Goal: Go to known website: Access a specific website the user already knows

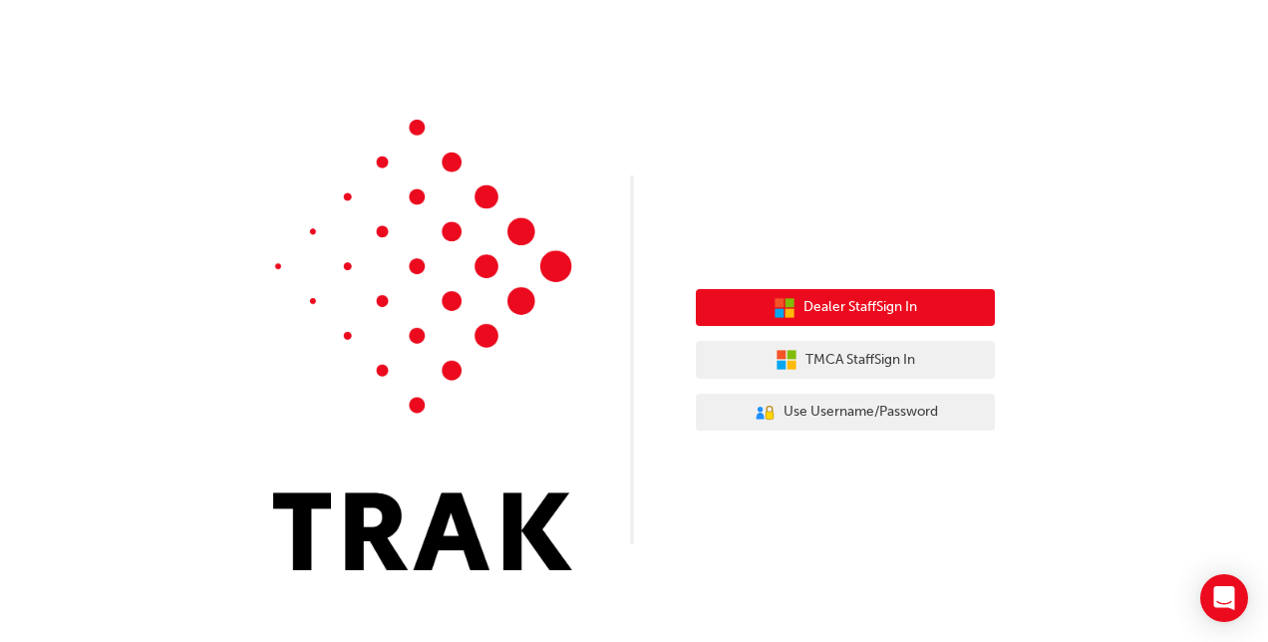
click at [905, 311] on span "Dealer Staff Sign In" at bounding box center [861, 307] width 114 height 23
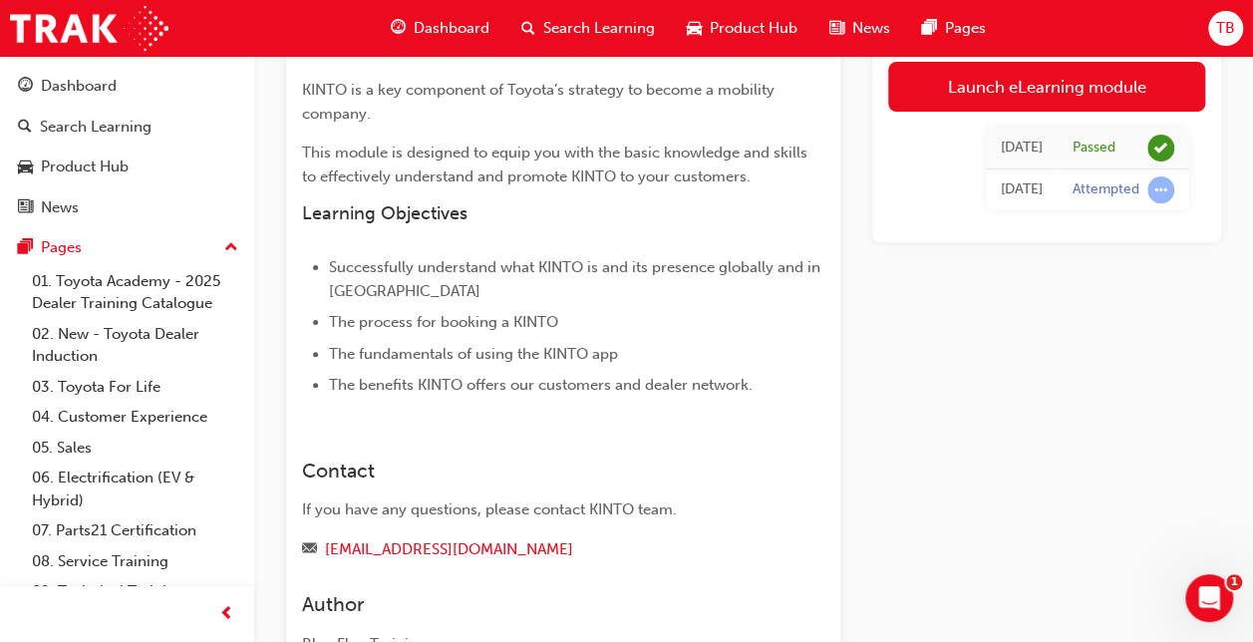
scroll to position [93, 0]
